Goal: Task Accomplishment & Management: Manage account settings

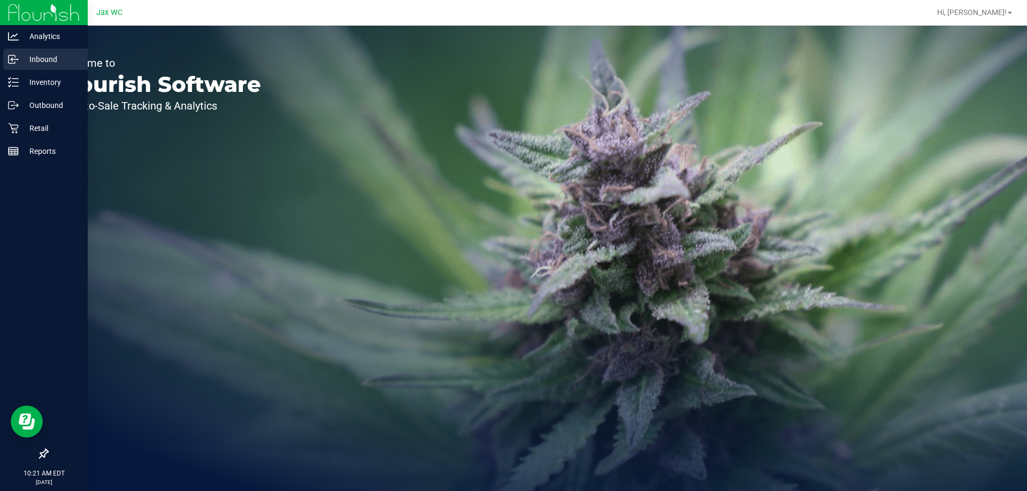
click at [19, 67] on div "Inbound" at bounding box center [45, 59] width 84 height 21
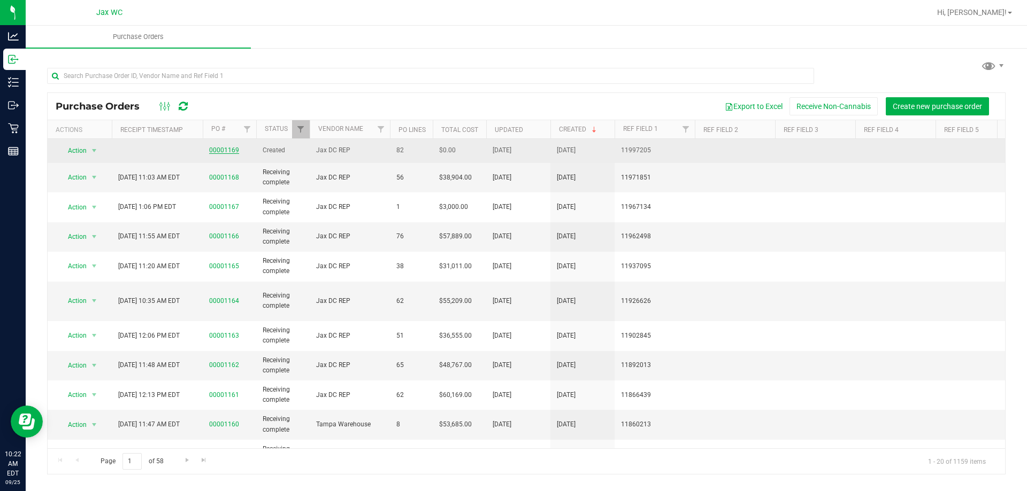
click at [219, 151] on link "00001169" at bounding box center [224, 150] width 30 height 7
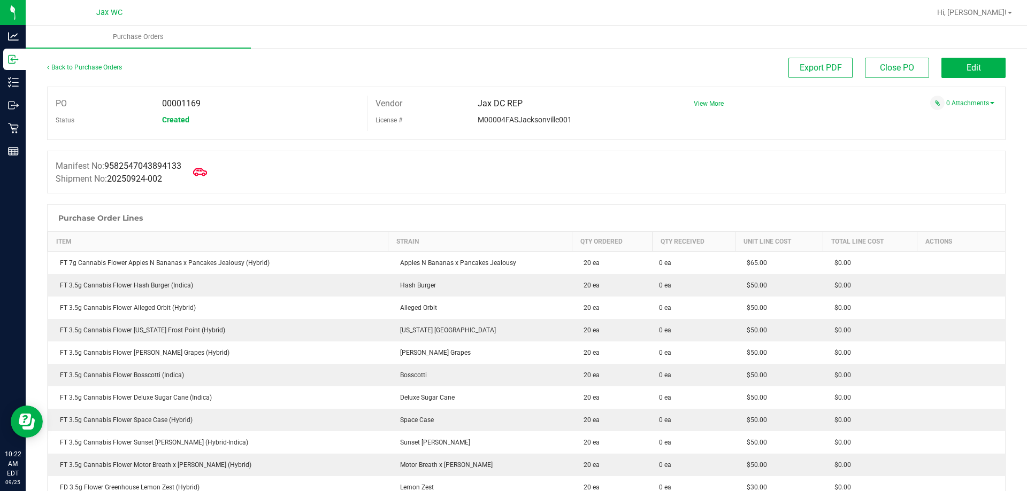
click at [207, 174] on icon at bounding box center [200, 172] width 14 height 8
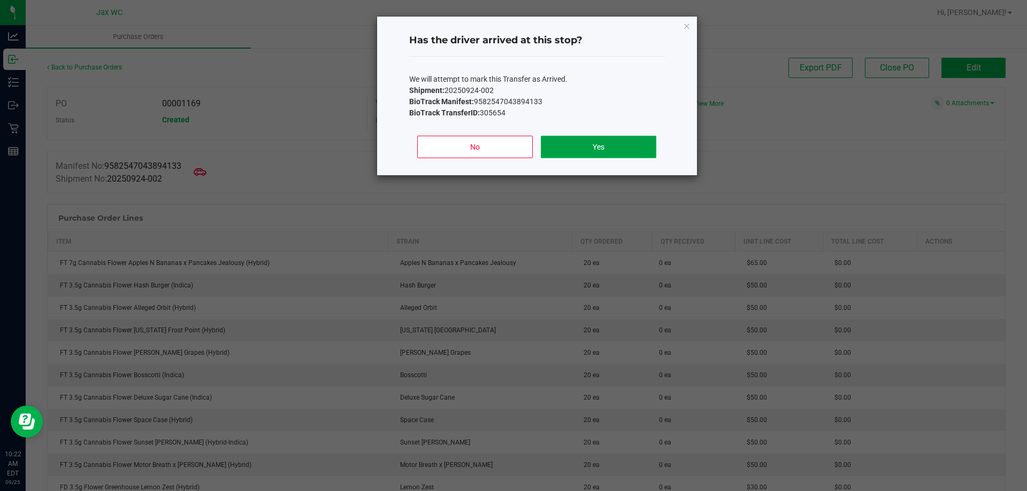
click at [620, 145] on button "Yes" at bounding box center [598, 147] width 115 height 22
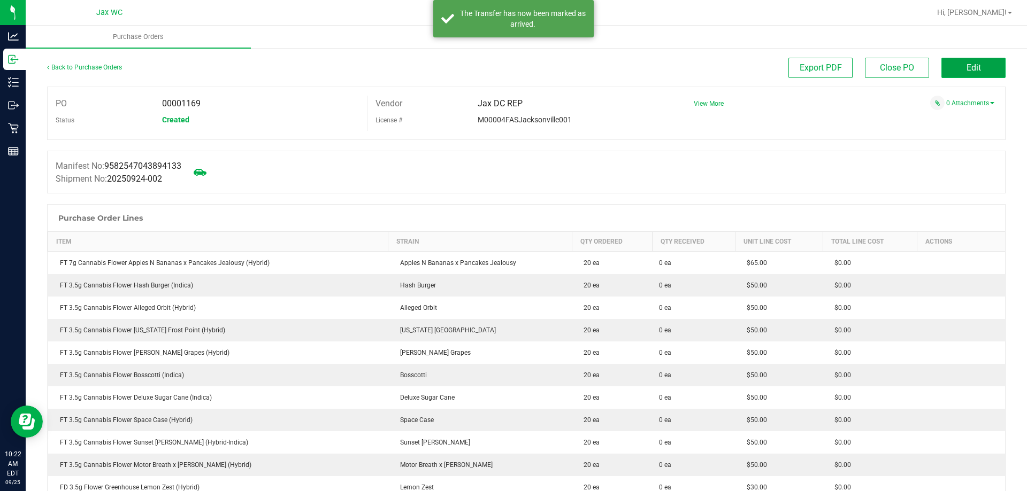
click at [952, 72] on button "Edit" at bounding box center [973, 68] width 64 height 20
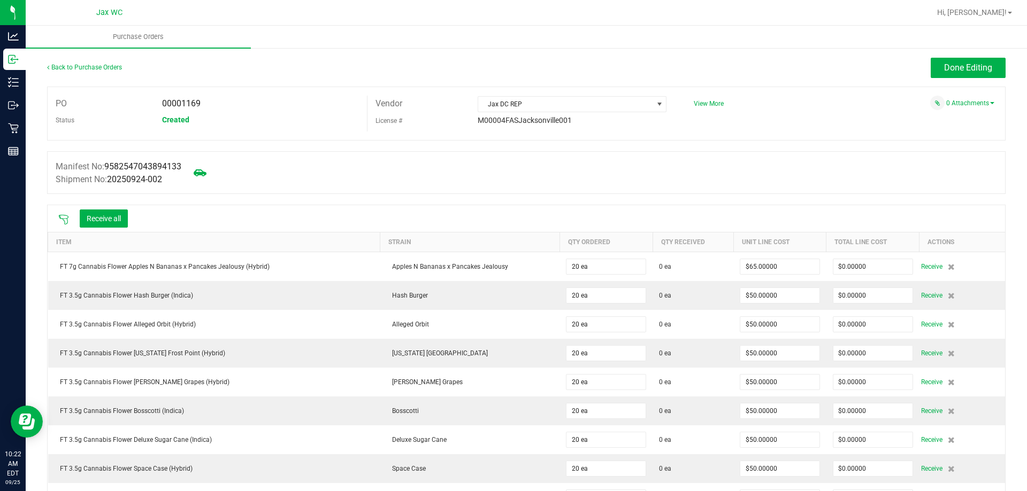
click at [59, 218] on icon at bounding box center [63, 219] width 11 height 11
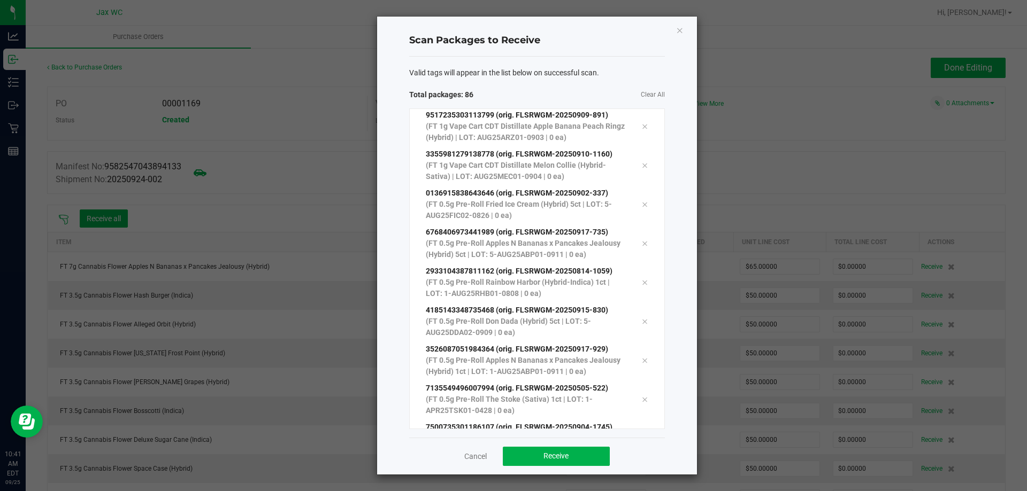
scroll to position [3036, 0]
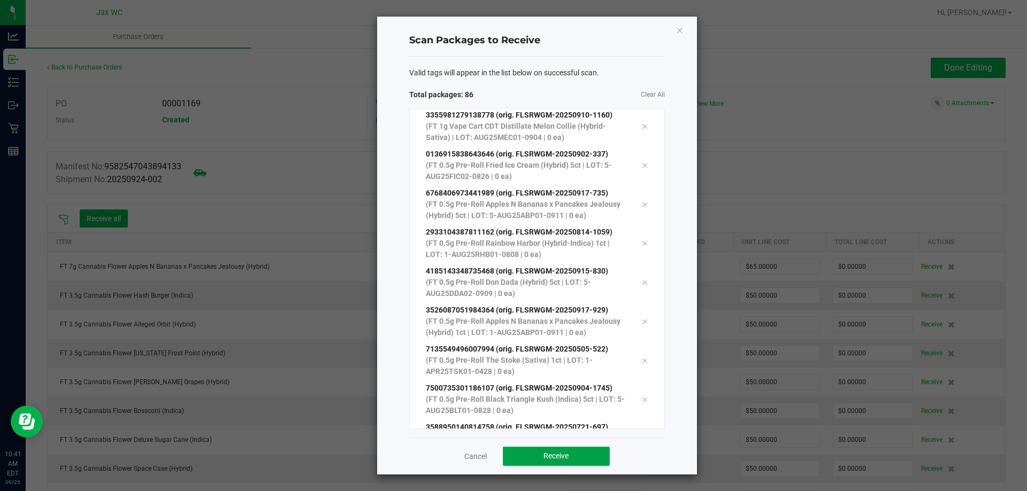
click at [571, 454] on button "Receive" at bounding box center [556, 456] width 107 height 19
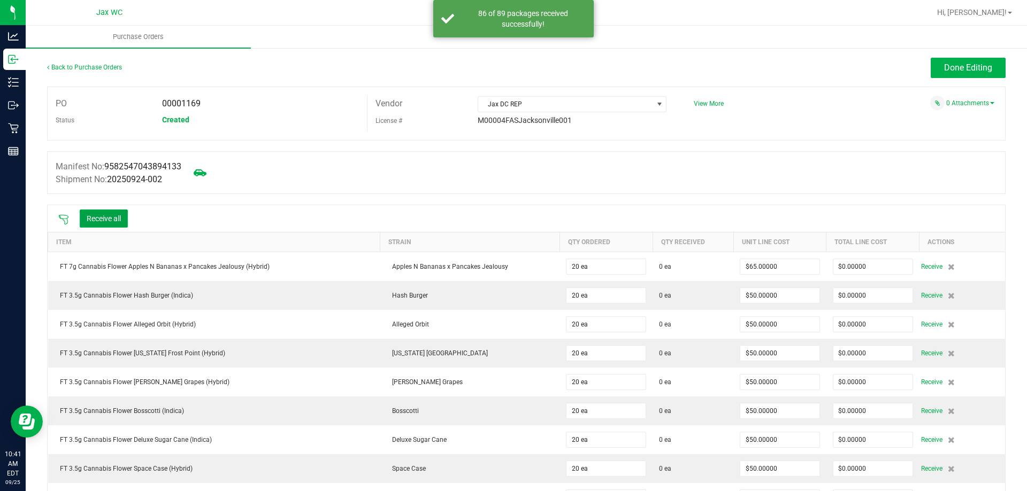
click at [97, 221] on button "Receive all" at bounding box center [104, 219] width 48 height 18
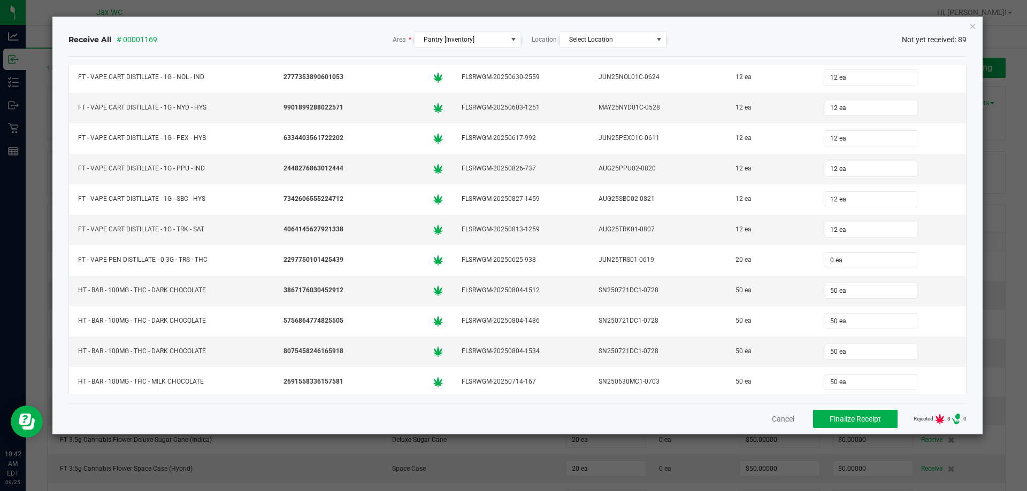
scroll to position [1978, 0]
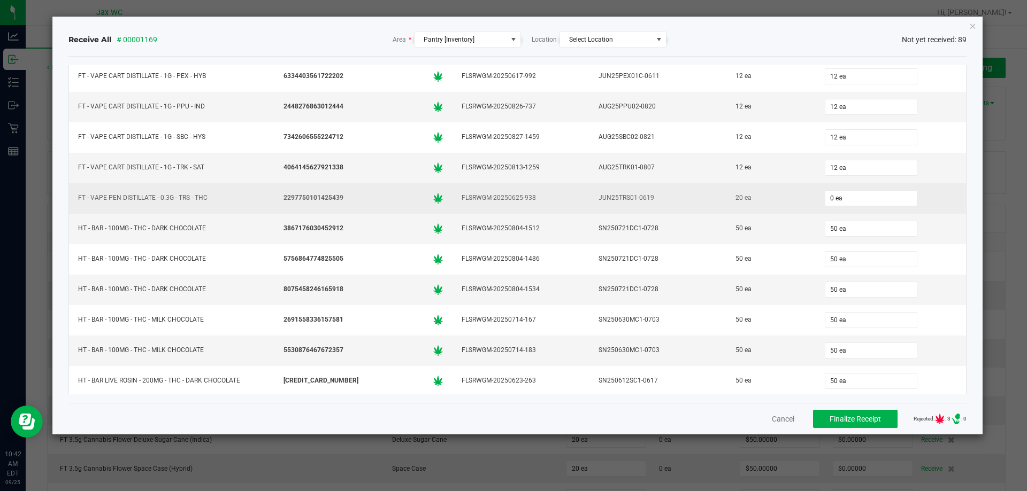
click button "Close" at bounding box center [972, 25] width 7 height 13
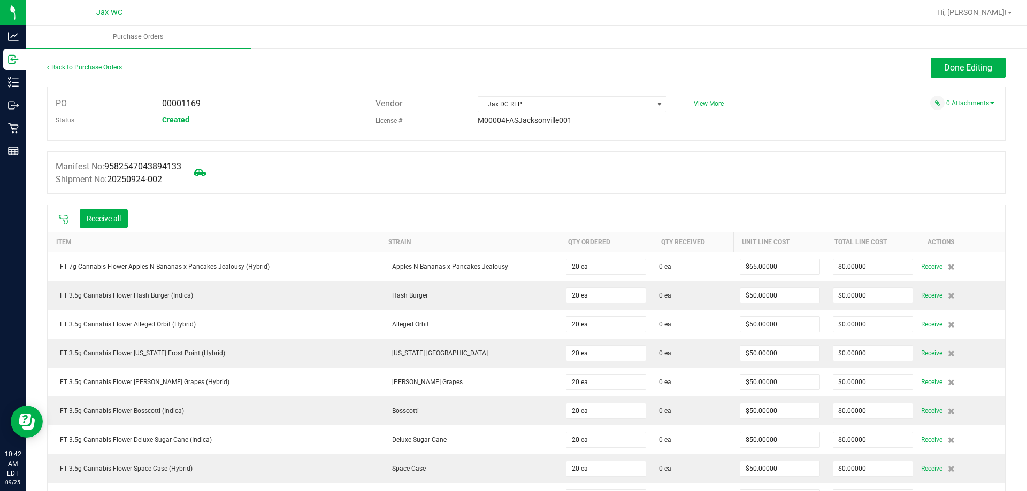
click at [64, 221] on icon at bounding box center [63, 219] width 11 height 11
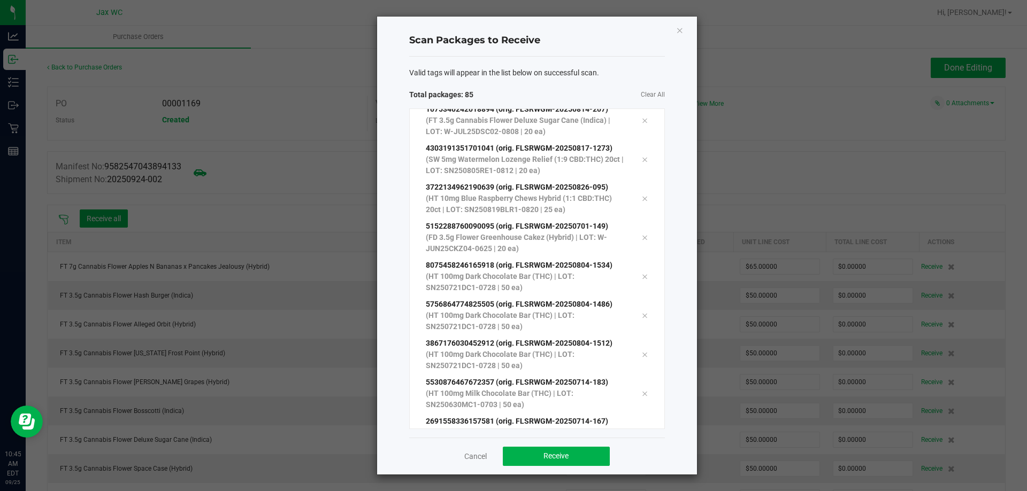
scroll to position [3019, 0]
click at [573, 460] on button "Receive" at bounding box center [556, 456] width 107 height 19
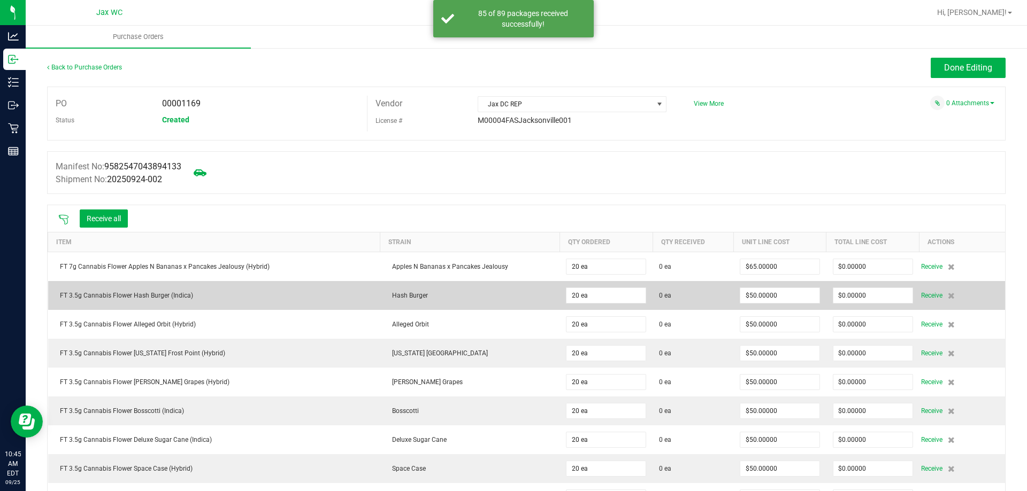
scroll to position [53, 0]
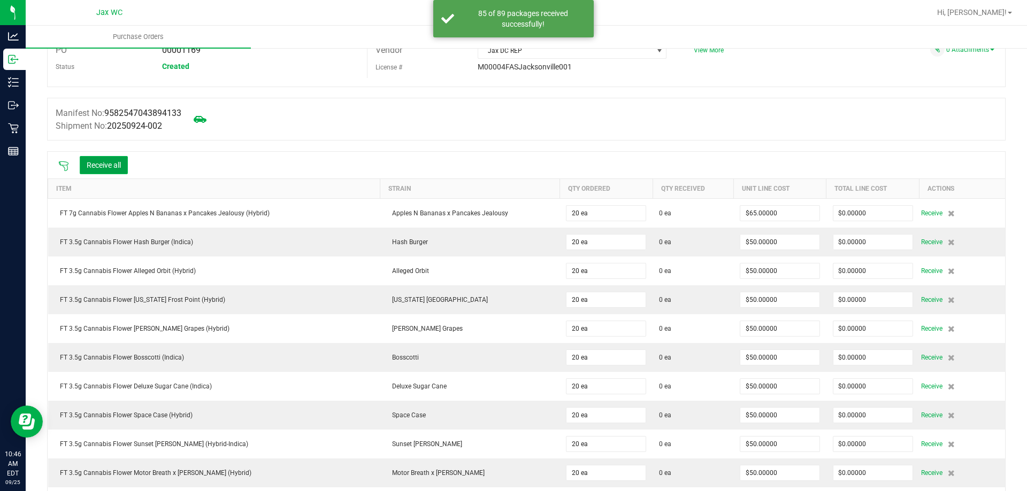
click at [120, 164] on button "Receive all" at bounding box center [104, 165] width 48 height 18
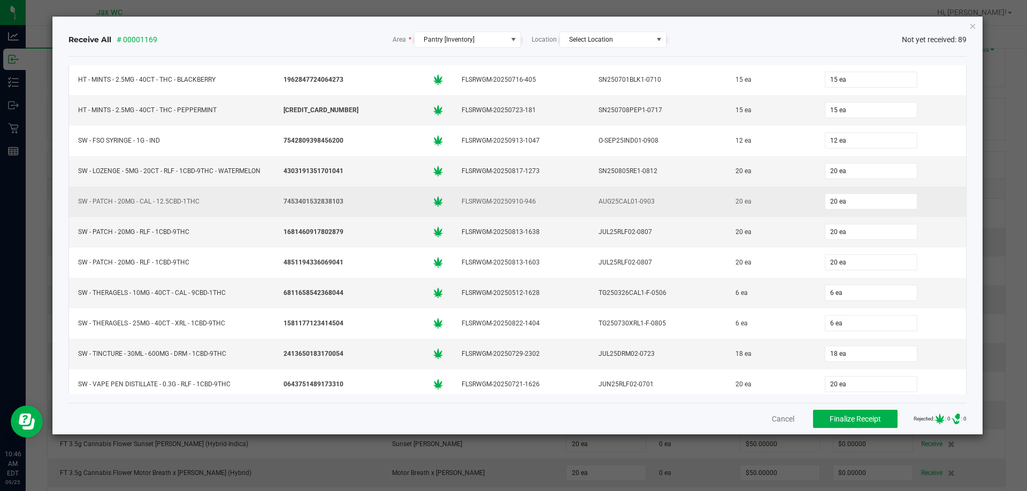
scroll to position [2411, 0]
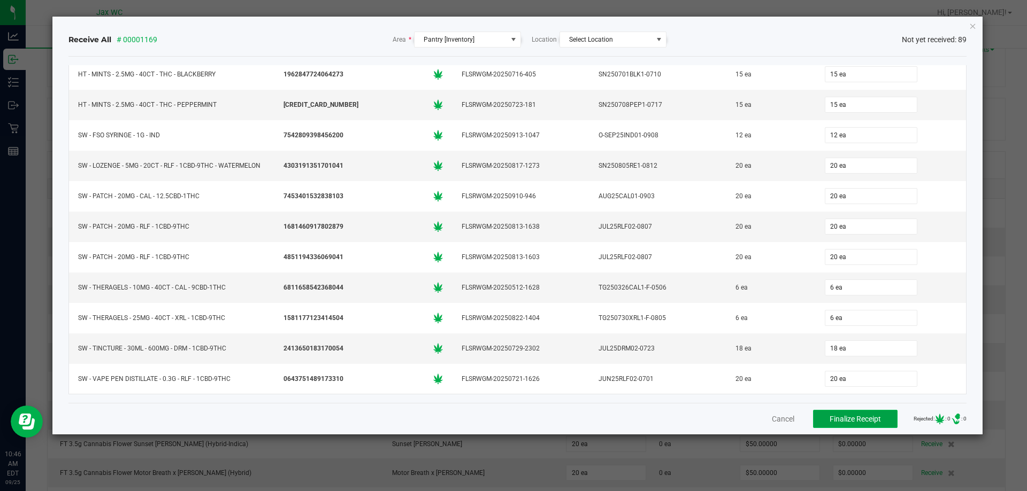
click at [846, 421] on span "Finalize Receipt" at bounding box center [854, 419] width 51 height 9
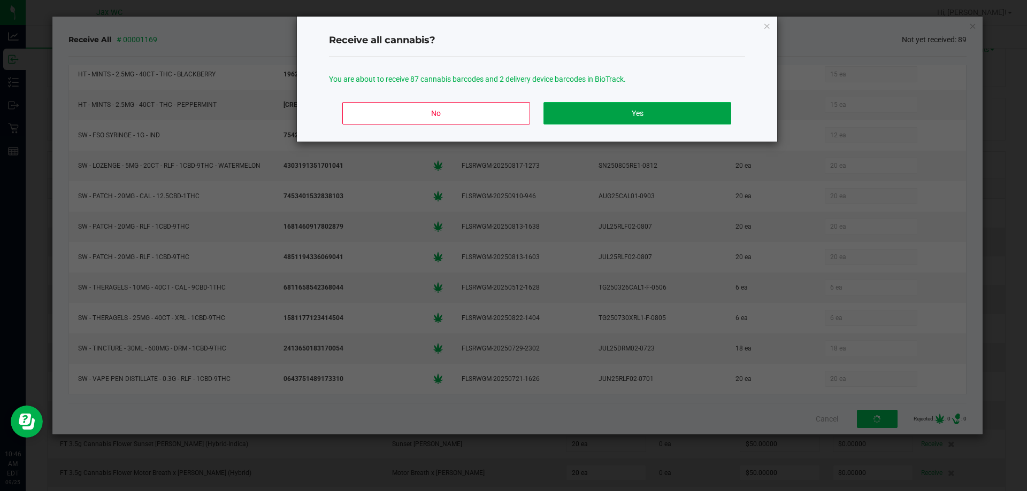
click at [620, 118] on button "Yes" at bounding box center [636, 113] width 187 height 22
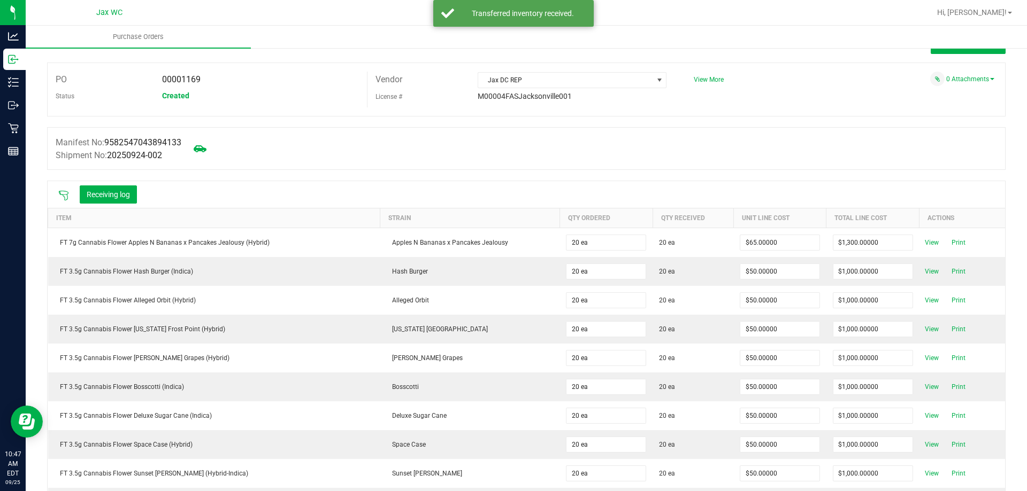
scroll to position [0, 0]
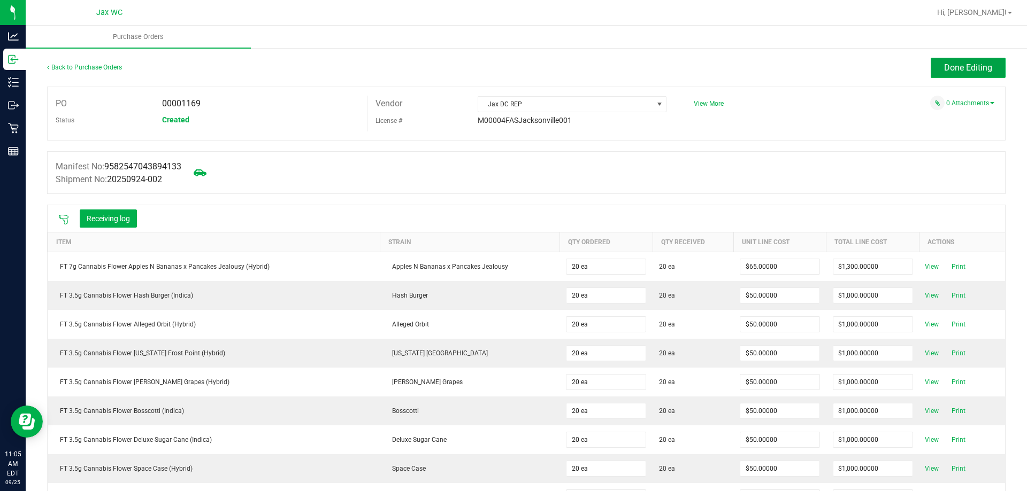
click at [944, 60] on button "Done Editing" at bounding box center [967, 68] width 75 height 20
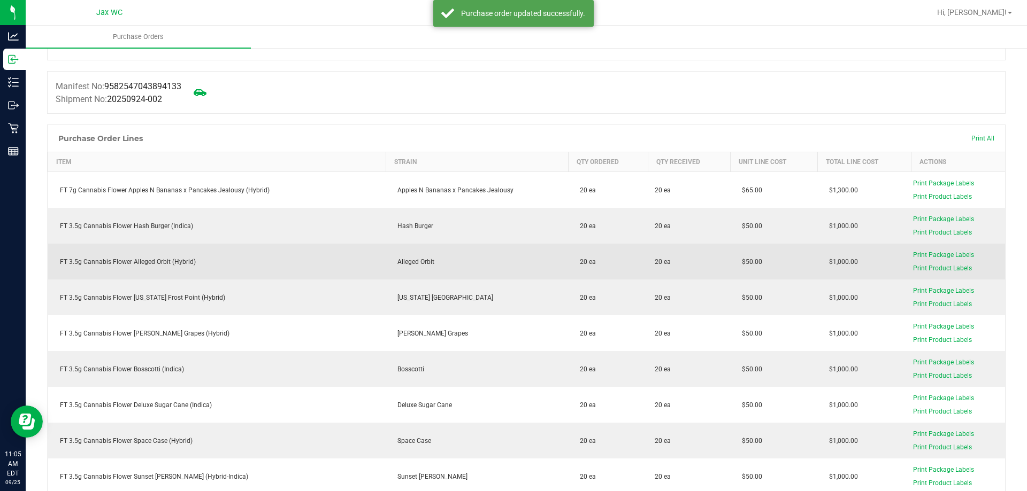
scroll to position [160, 0]
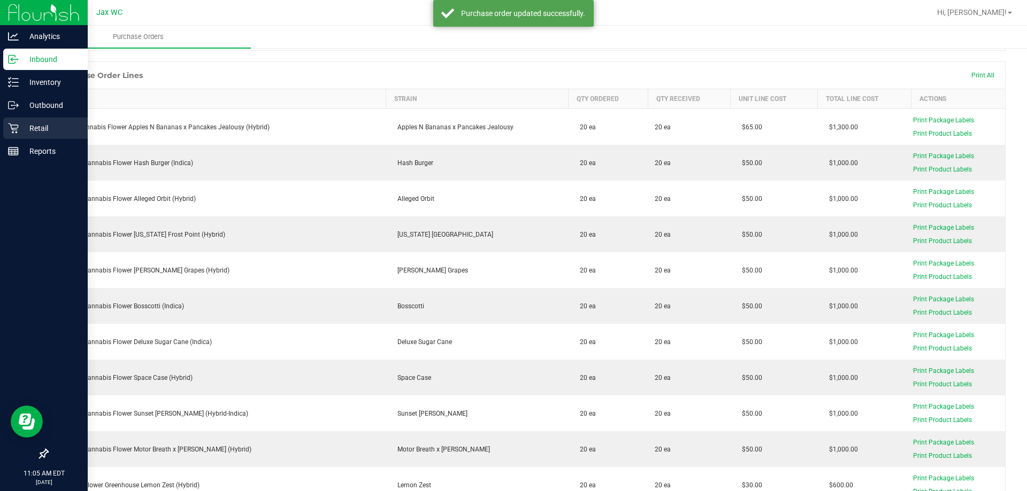
click at [24, 129] on p "Retail" at bounding box center [51, 128] width 64 height 13
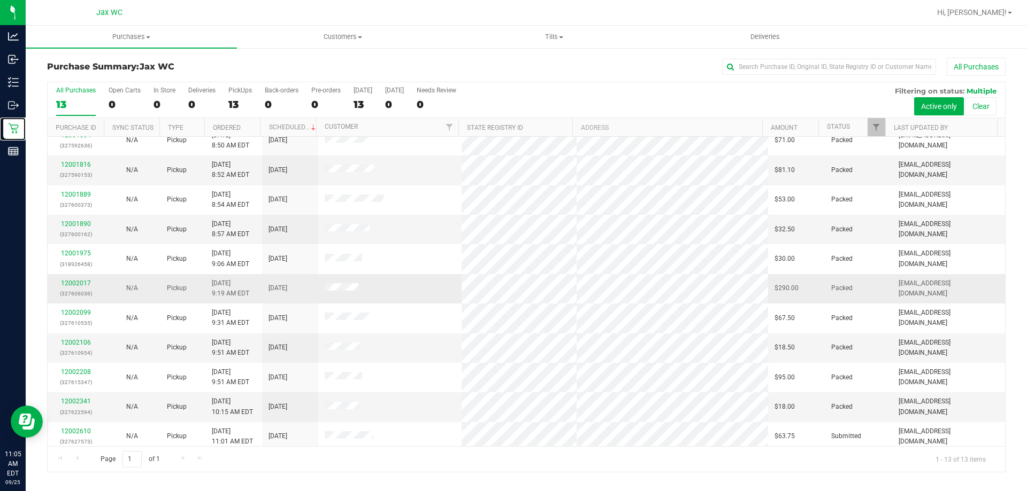
scroll to position [75, 0]
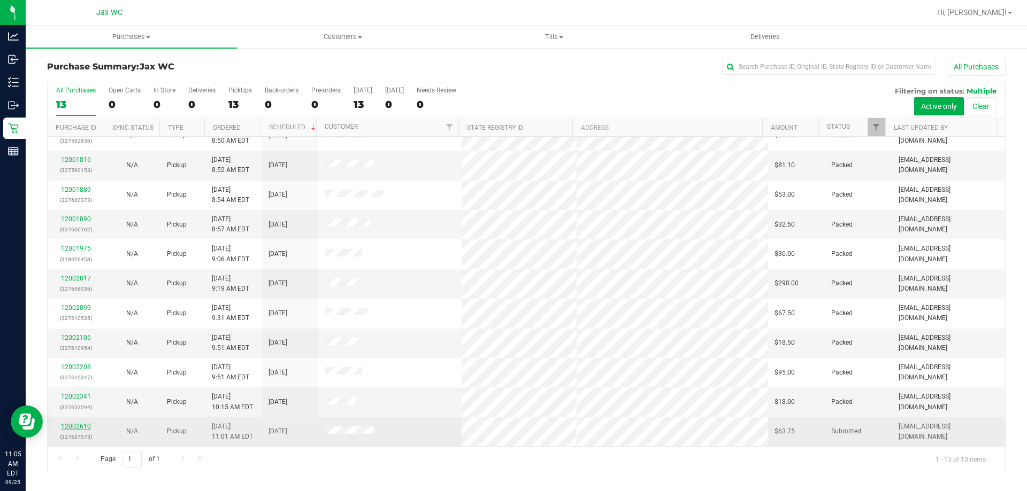
click at [75, 429] on link "12002610" at bounding box center [76, 426] width 30 height 7
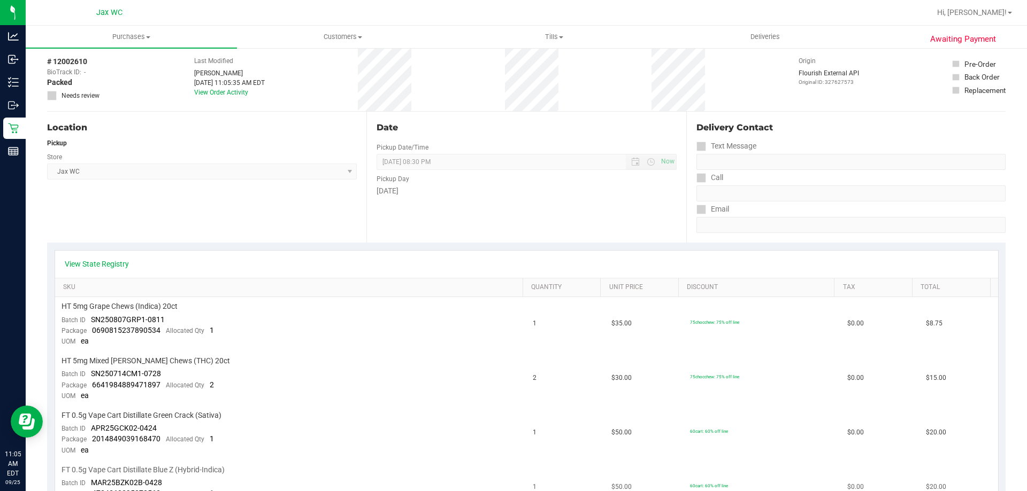
scroll to position [160, 0]
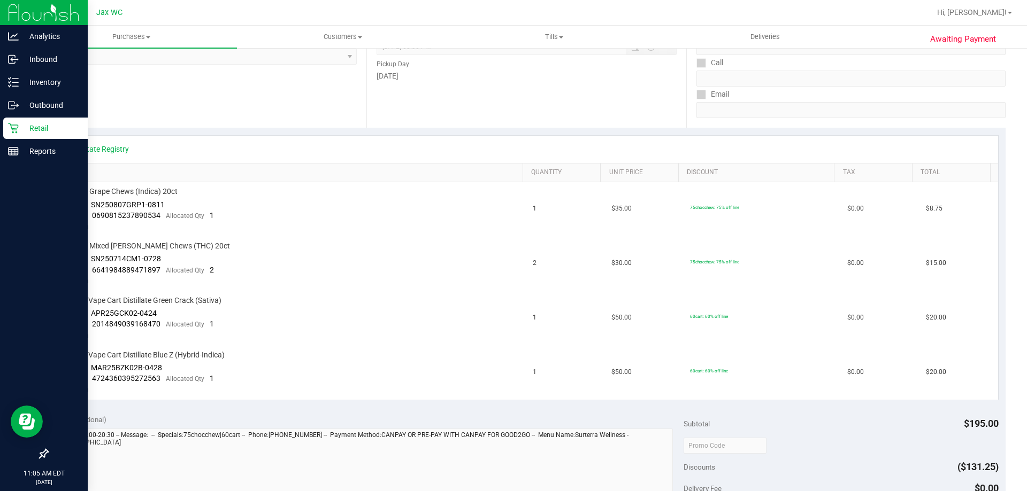
click at [20, 125] on p "Retail" at bounding box center [51, 128] width 64 height 13
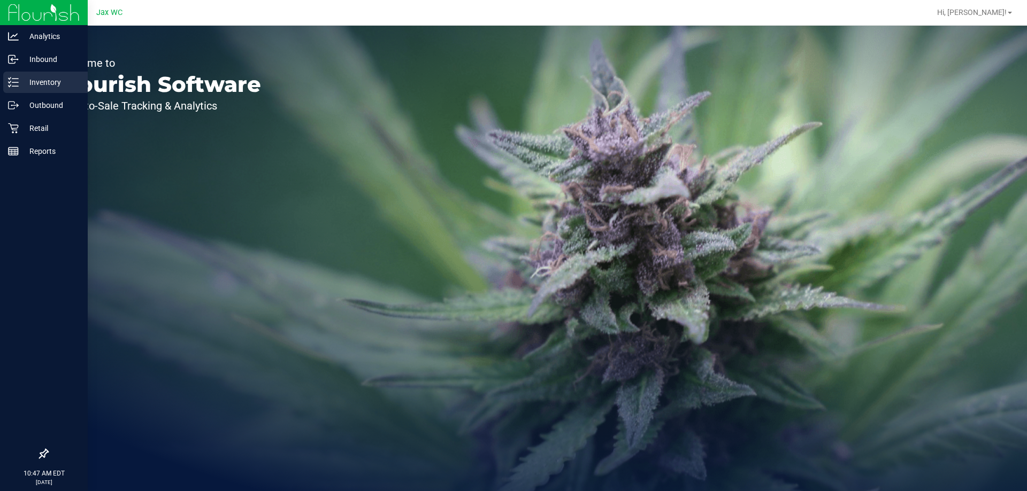
click at [22, 81] on p "Inventory" at bounding box center [51, 82] width 64 height 13
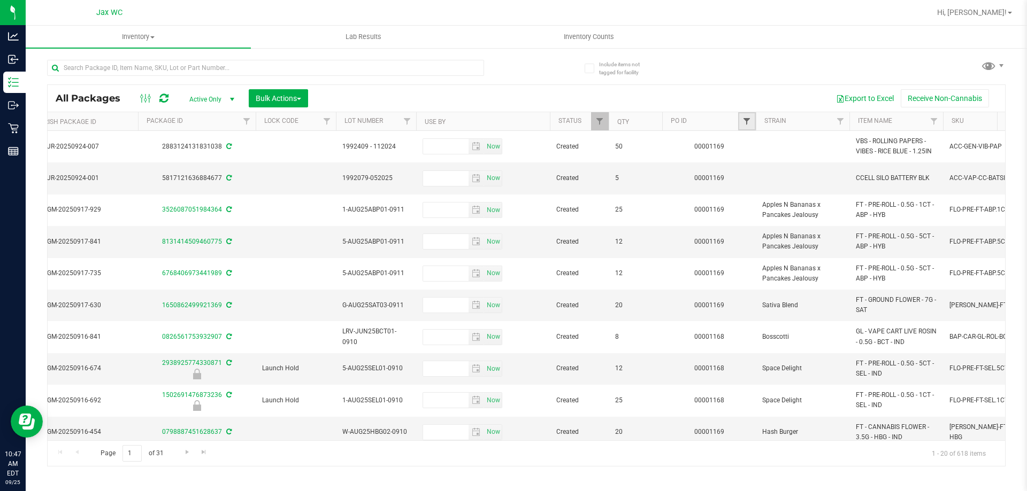
click at [745, 120] on span "Filter" at bounding box center [746, 121] width 9 height 9
type input "1169"
click at [770, 174] on button "Filter" at bounding box center [769, 173] width 51 height 24
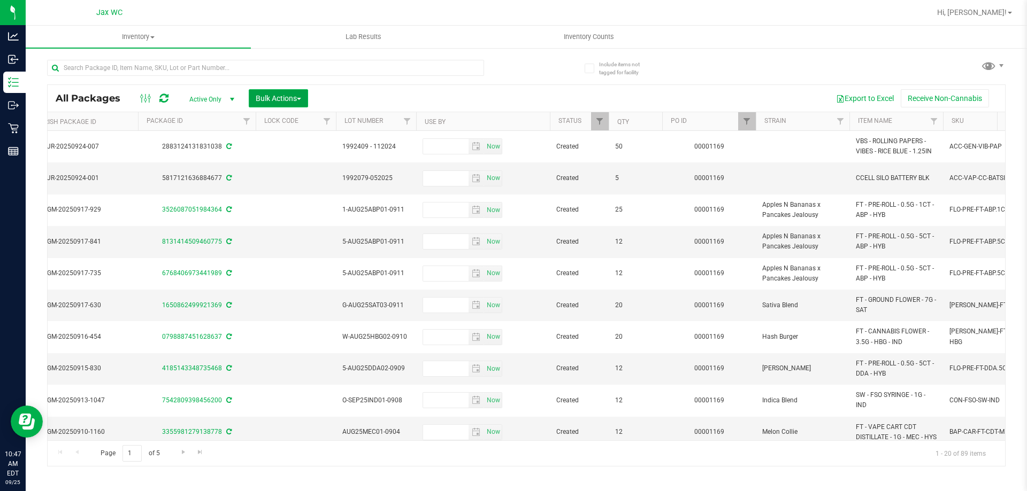
click at [276, 97] on span "Bulk Actions" at bounding box center [278, 98] width 45 height 9
click at [314, 198] on span "Lock/Unlock packages" at bounding box center [291, 201] width 73 height 9
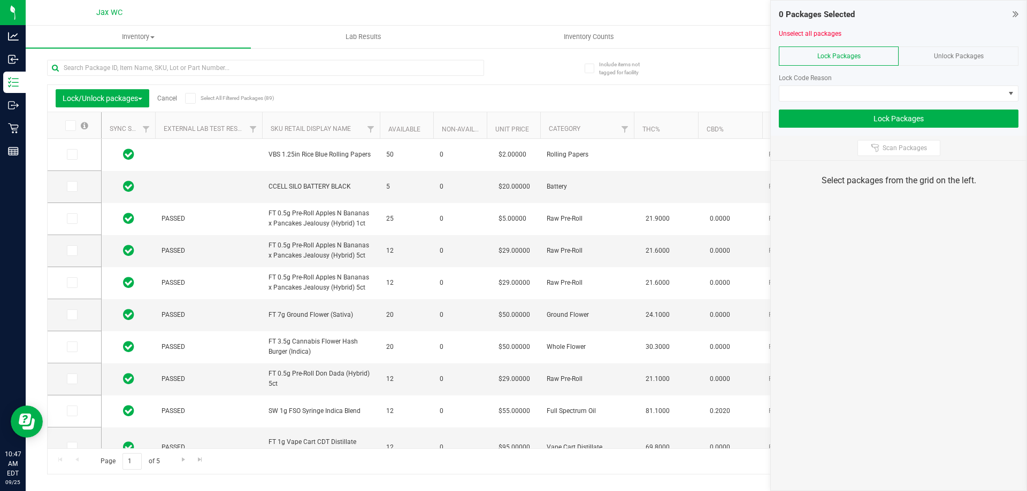
click at [74, 123] on span at bounding box center [70, 125] width 11 height 11
click at [0, 0] on input "checkbox" at bounding box center [0, 0] width 0 height 0
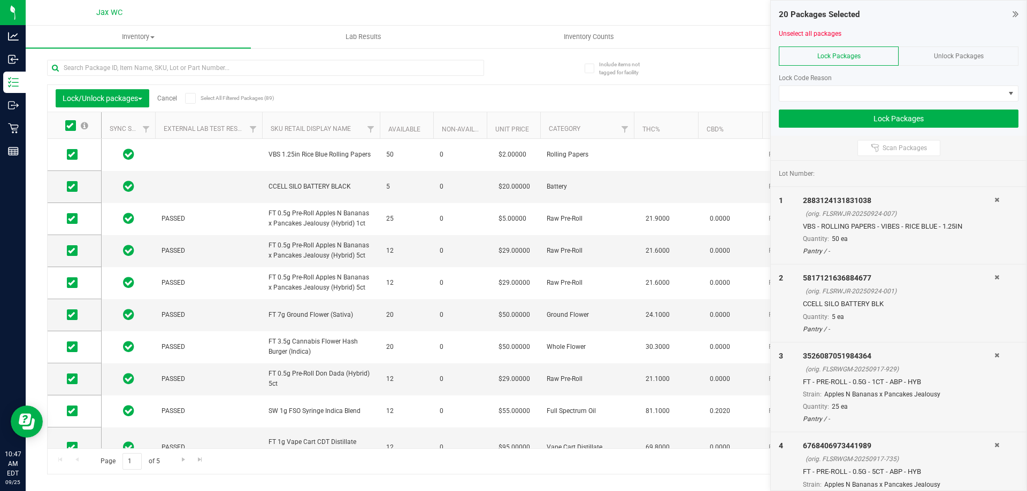
click at [179, 469] on div "Page 1 of 5 1 - 20 of 89 items" at bounding box center [526, 462] width 957 height 26
click at [181, 464] on span "Go to the next page" at bounding box center [183, 460] width 9 height 9
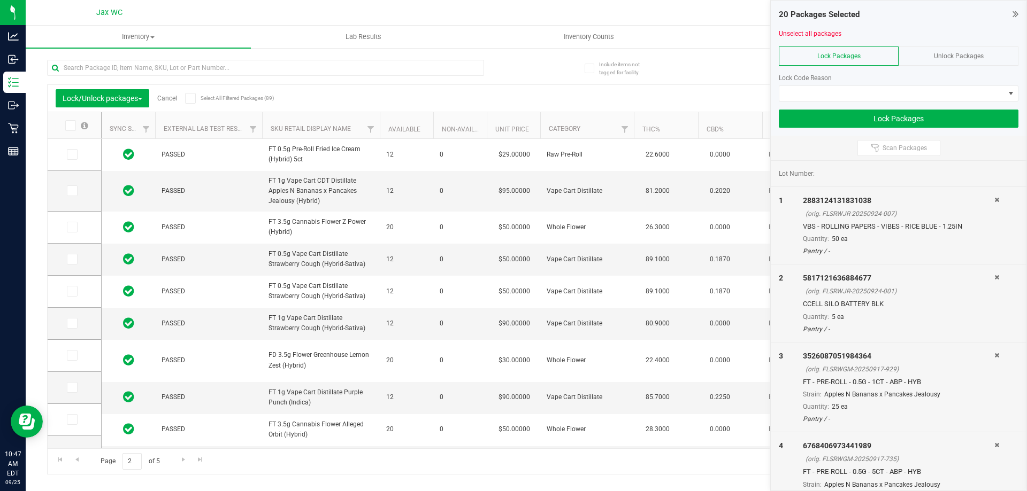
click at [72, 126] on icon at bounding box center [69, 126] width 7 height 0
click at [0, 0] on input "checkbox" at bounding box center [0, 0] width 0 height 0
click at [185, 461] on span "Go to the next page" at bounding box center [183, 460] width 9 height 9
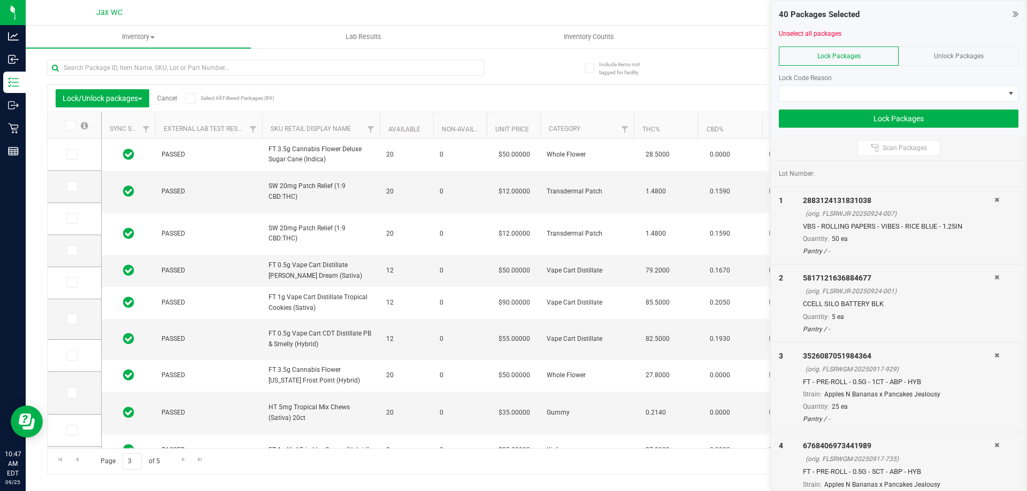
click at [71, 126] on icon at bounding box center [69, 126] width 7 height 0
click at [0, 0] on input "checkbox" at bounding box center [0, 0] width 0 height 0
click at [185, 458] on span "Go to the next page" at bounding box center [183, 460] width 9 height 9
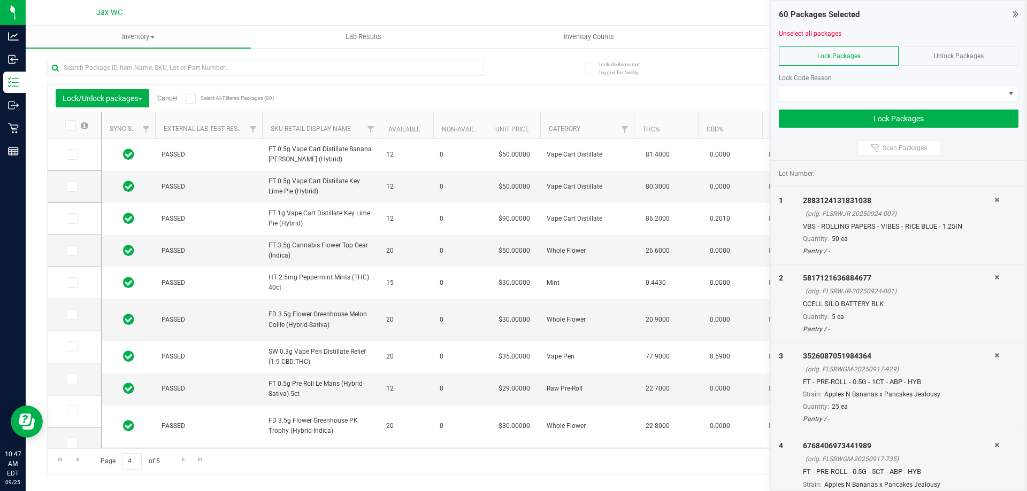
click at [69, 126] on icon at bounding box center [69, 126] width 7 height 0
click at [0, 0] on input "checkbox" at bounding box center [0, 0] width 0 height 0
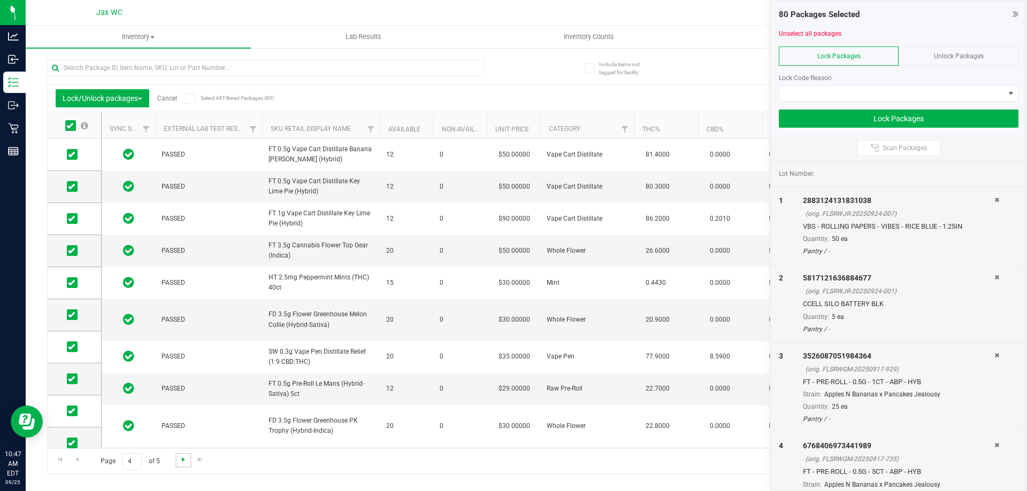
click at [183, 459] on span "Go to the next page" at bounding box center [183, 460] width 9 height 9
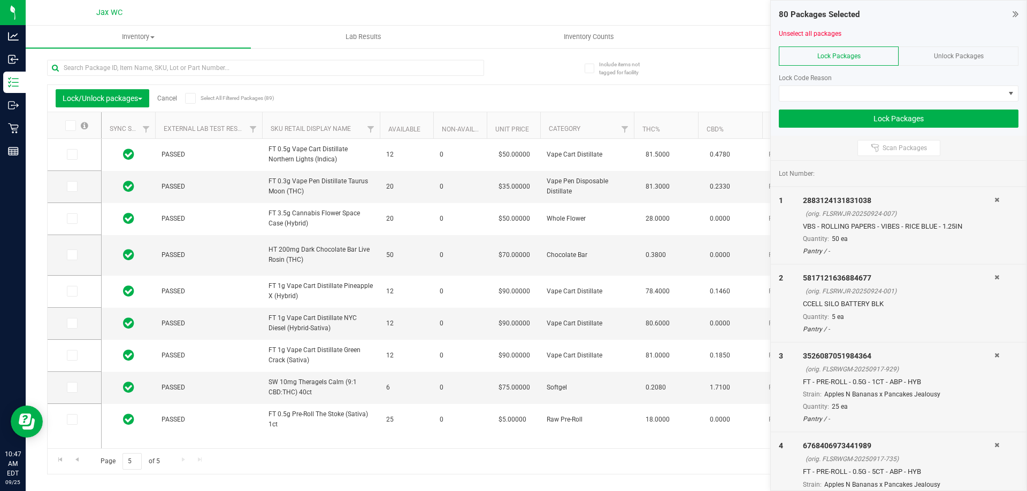
click at [71, 126] on icon at bounding box center [69, 126] width 7 height 0
click at [0, 0] on input "checkbox" at bounding box center [0, 0] width 0 height 0
click at [180, 461] on div "Page 5 of 5 81 - 89 of 89 items" at bounding box center [526, 462] width 957 height 26
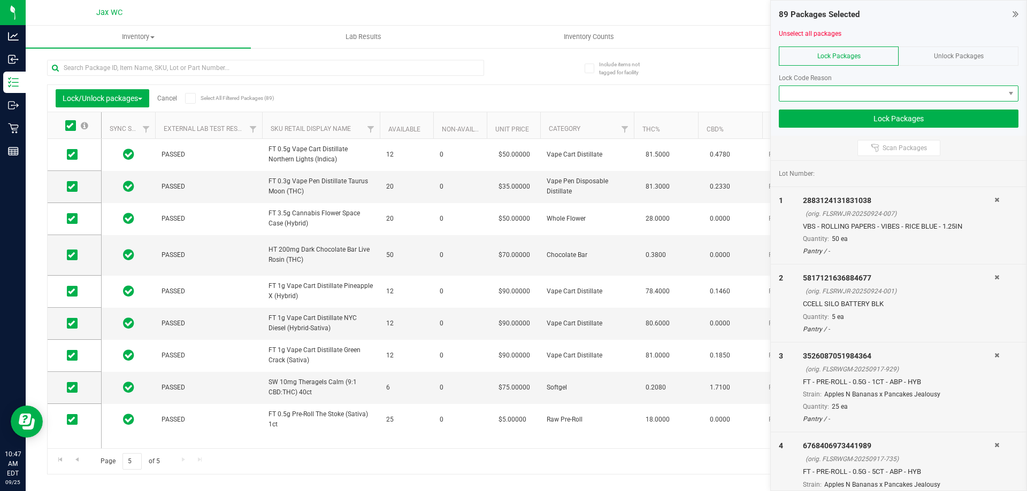
click at [880, 93] on span at bounding box center [891, 93] width 225 height 15
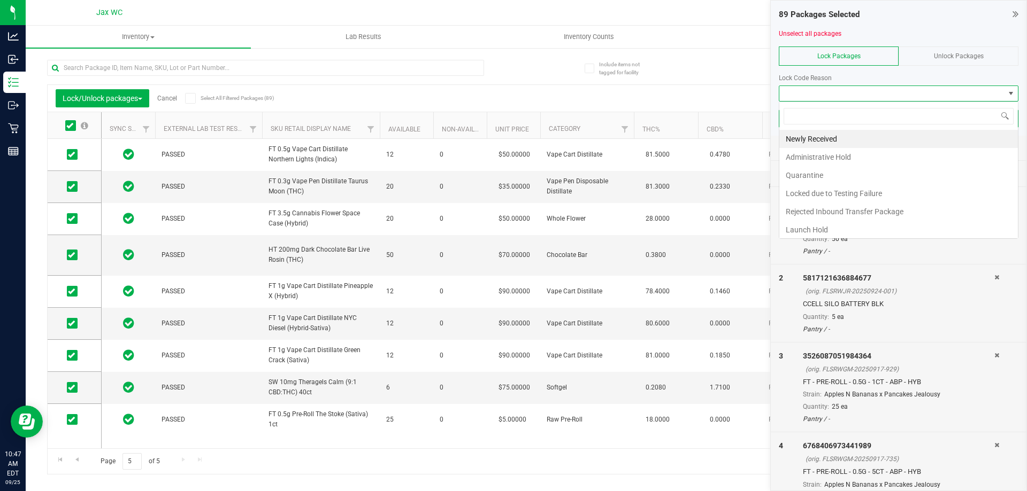
scroll to position [16, 240]
click at [899, 228] on li "Launch Hold" at bounding box center [898, 230] width 238 height 18
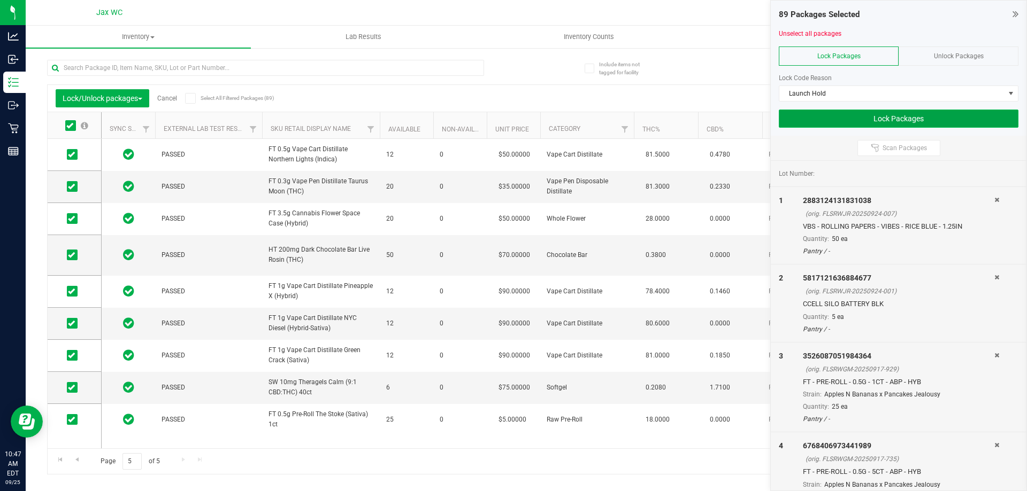
click at [892, 116] on button "Lock Packages" at bounding box center [899, 119] width 240 height 18
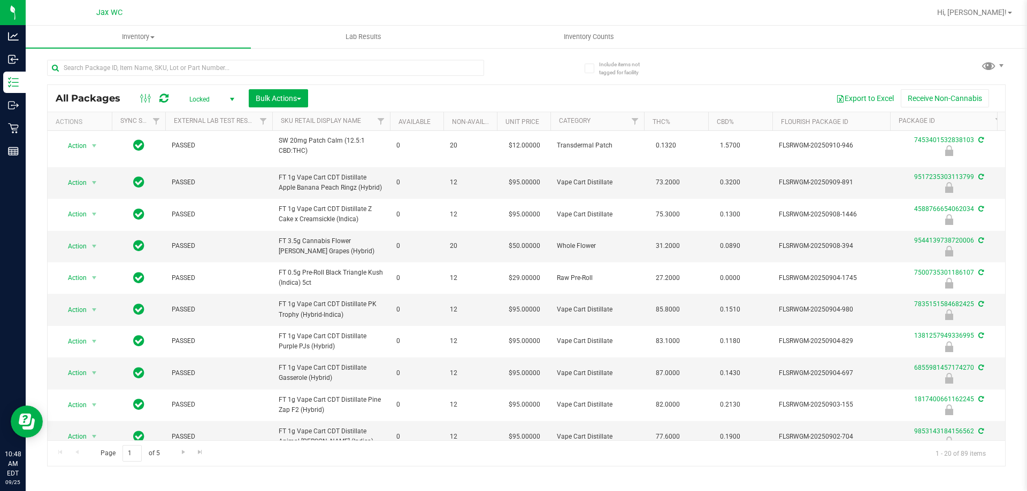
scroll to position [341, 0]
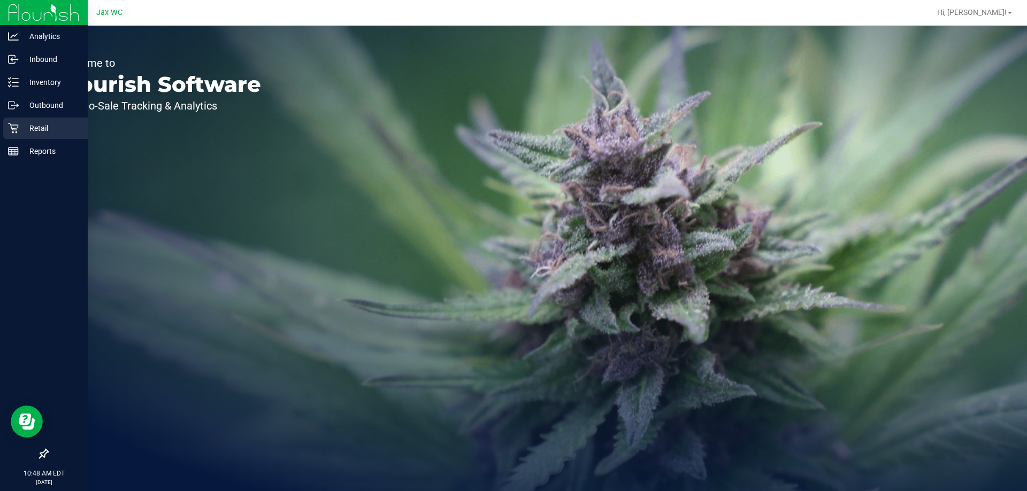
click at [44, 124] on p "Retail" at bounding box center [51, 128] width 64 height 13
